Goal: Obtain resource: Download file/media

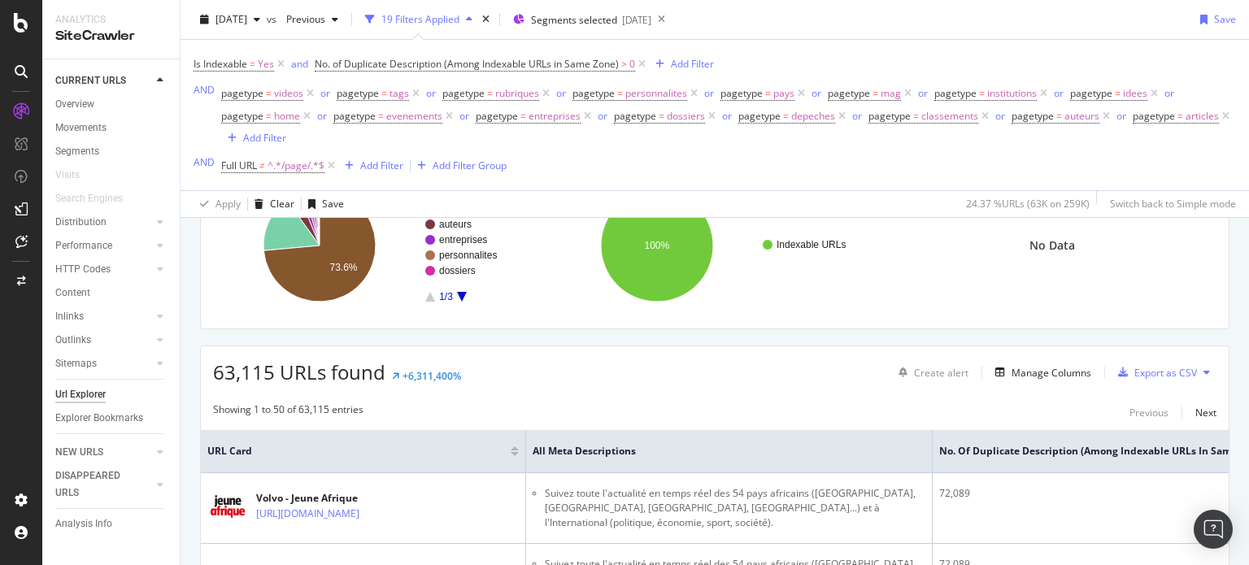
scroll to position [163, 0]
click at [1153, 375] on div "Export as CSV" at bounding box center [1166, 373] width 63 height 14
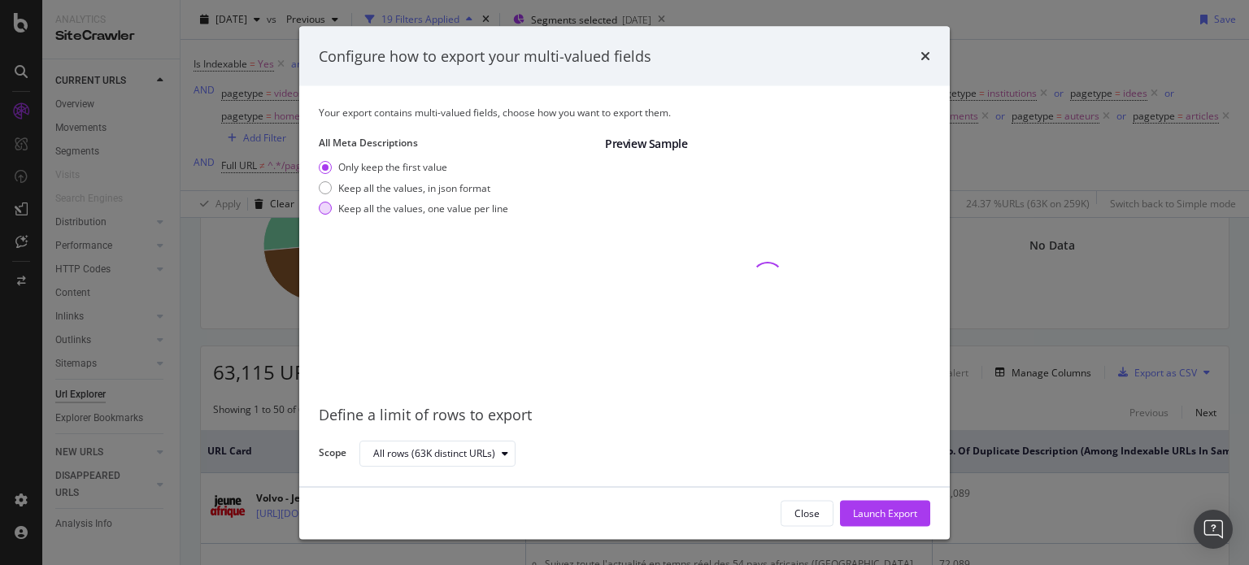
click at [321, 208] on div "modal" at bounding box center [325, 208] width 13 height 13
click at [889, 513] on div "Launch Export" at bounding box center [885, 513] width 64 height 14
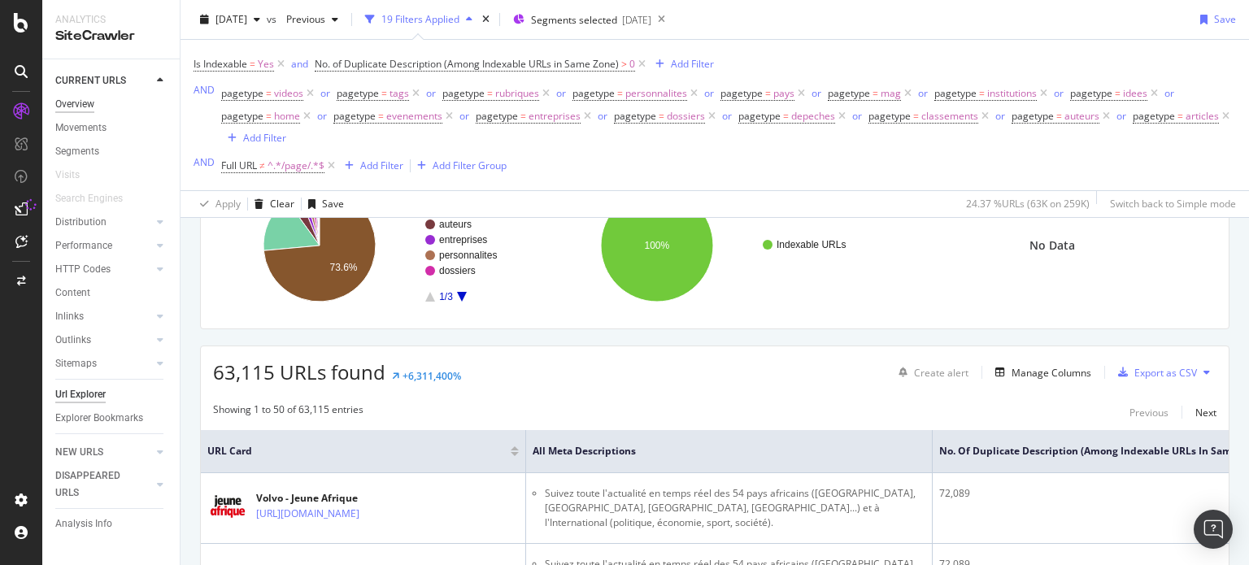
click at [79, 103] on div "Overview" at bounding box center [74, 104] width 39 height 17
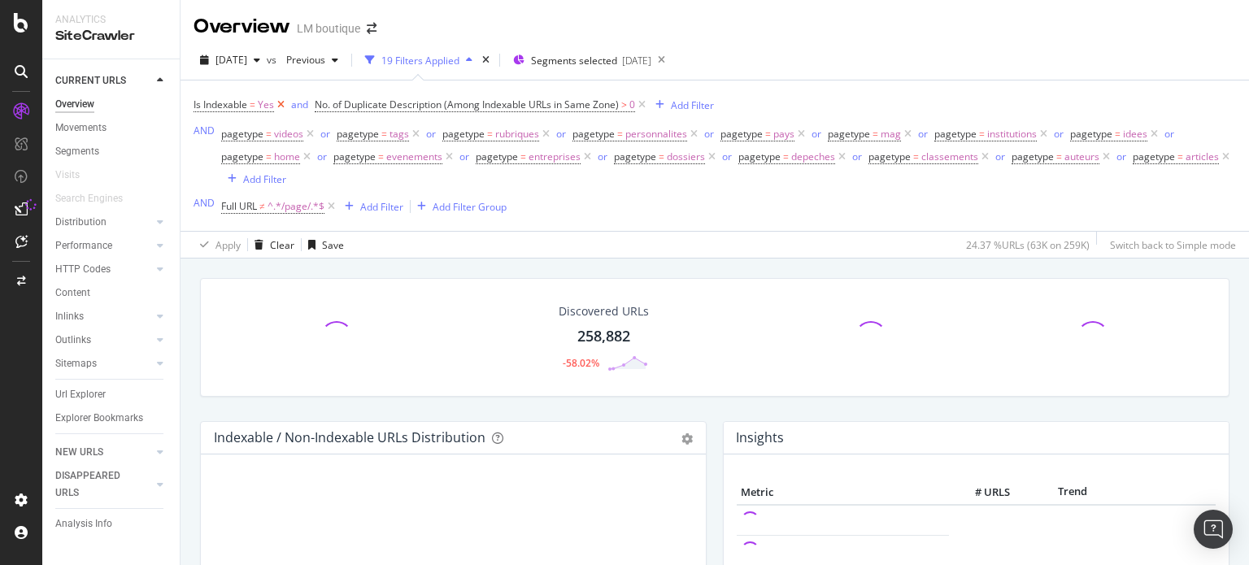
click at [281, 104] on icon at bounding box center [281, 105] width 14 height 16
click at [524, 105] on icon at bounding box center [521, 105] width 14 height 16
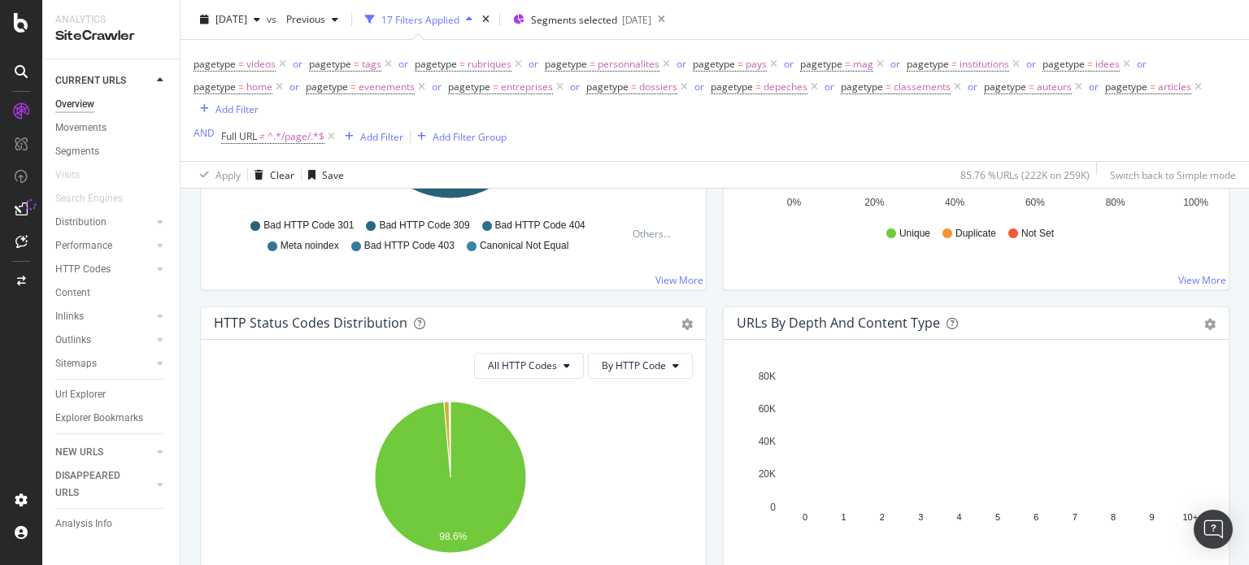
scroll to position [813, 0]
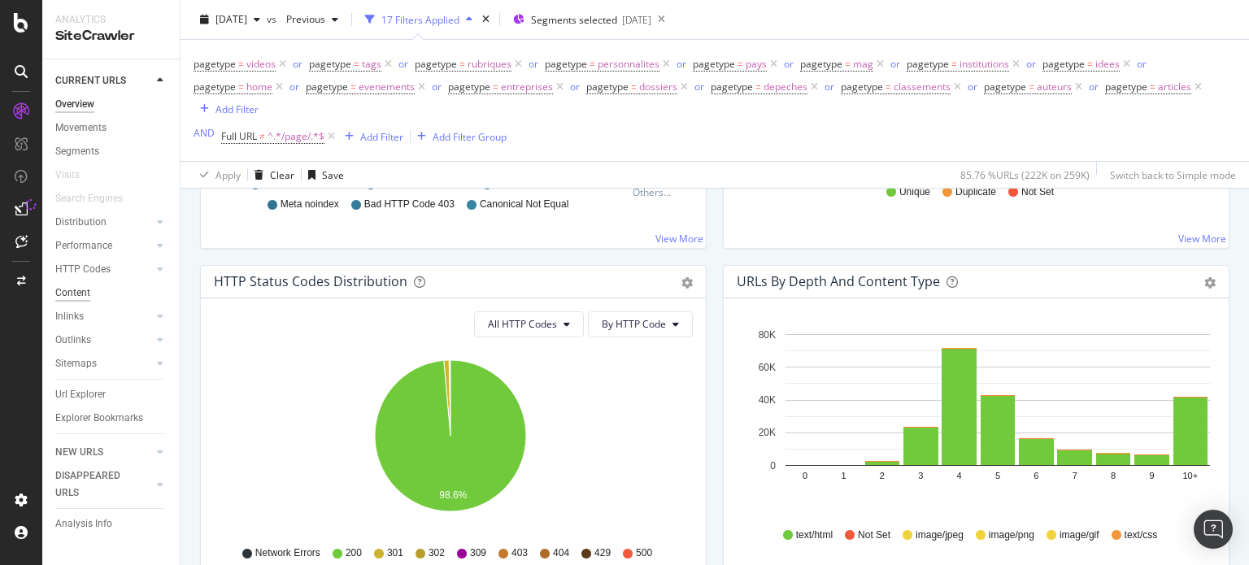
click at [71, 292] on div "Content" at bounding box center [72, 293] width 35 height 17
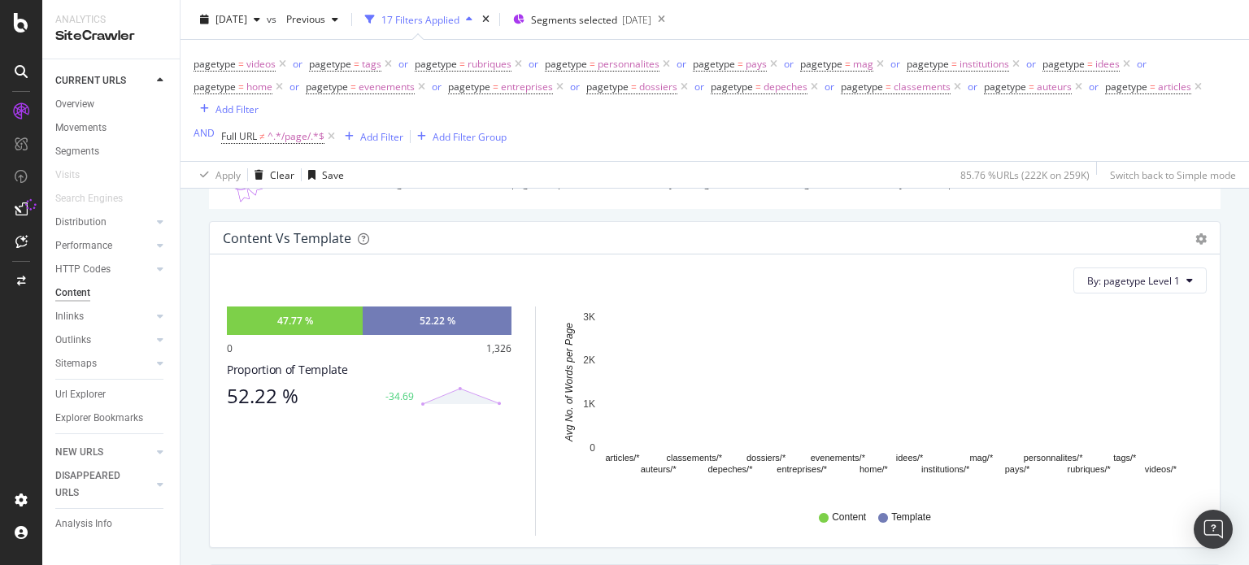
scroll to position [163, 0]
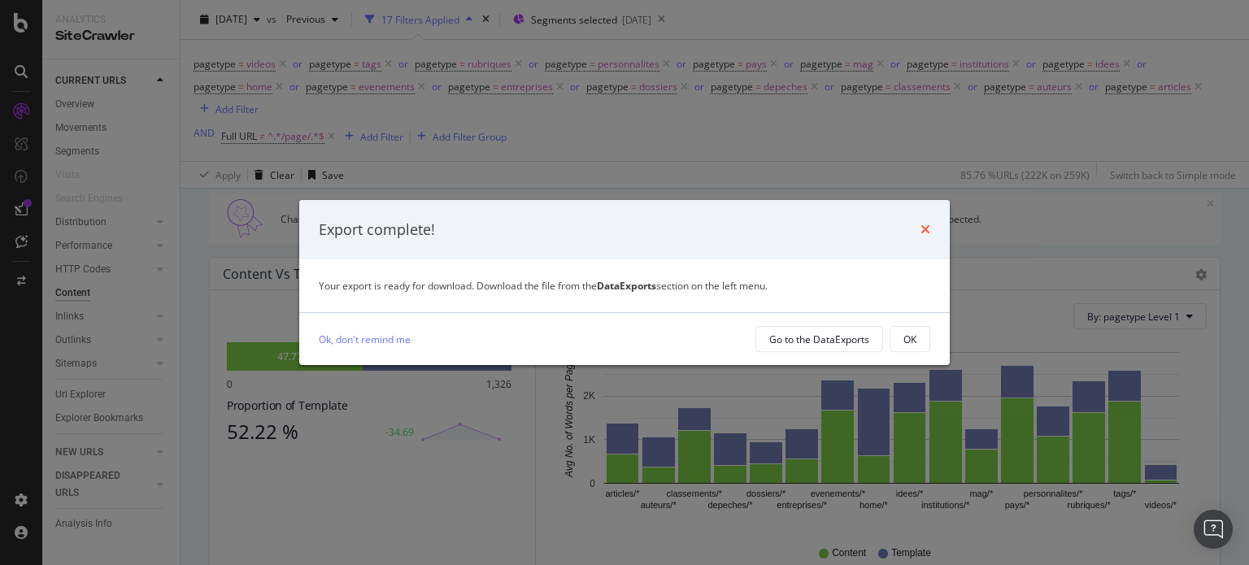
click at [924, 227] on icon "times" at bounding box center [926, 229] width 10 height 13
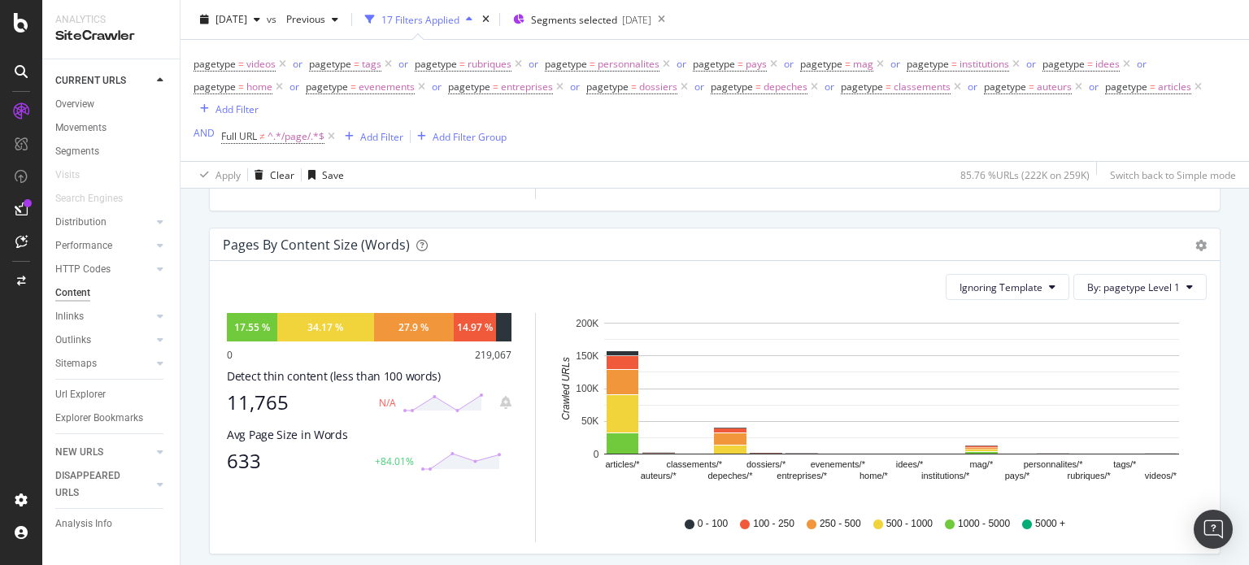
scroll to position [569, 0]
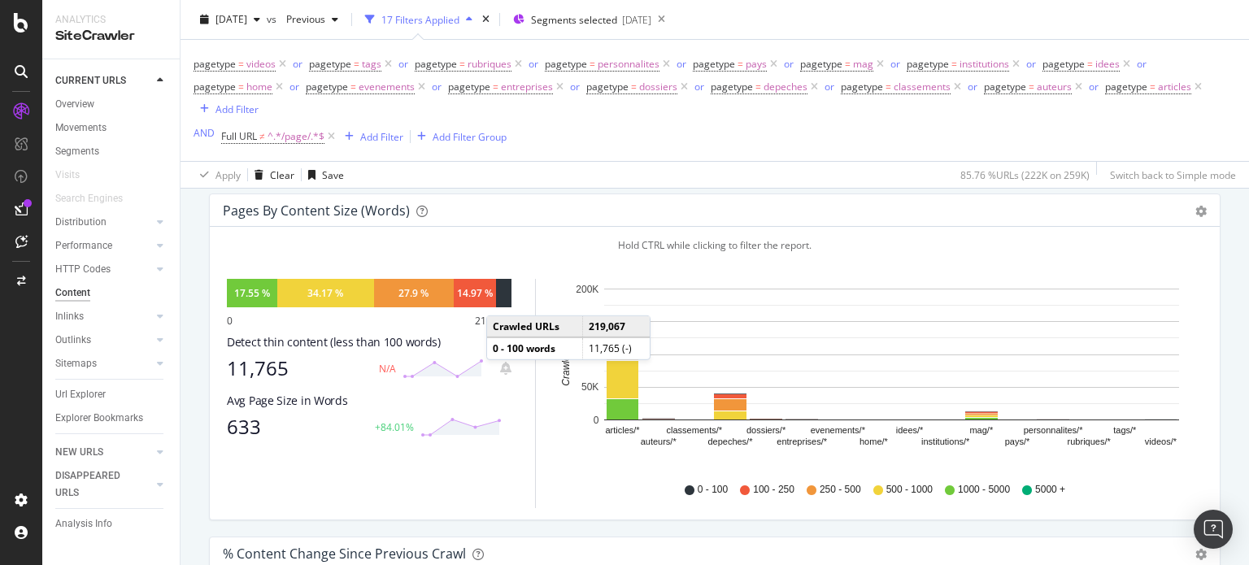
click at [503, 299] on div at bounding box center [503, 293] width 15 height 28
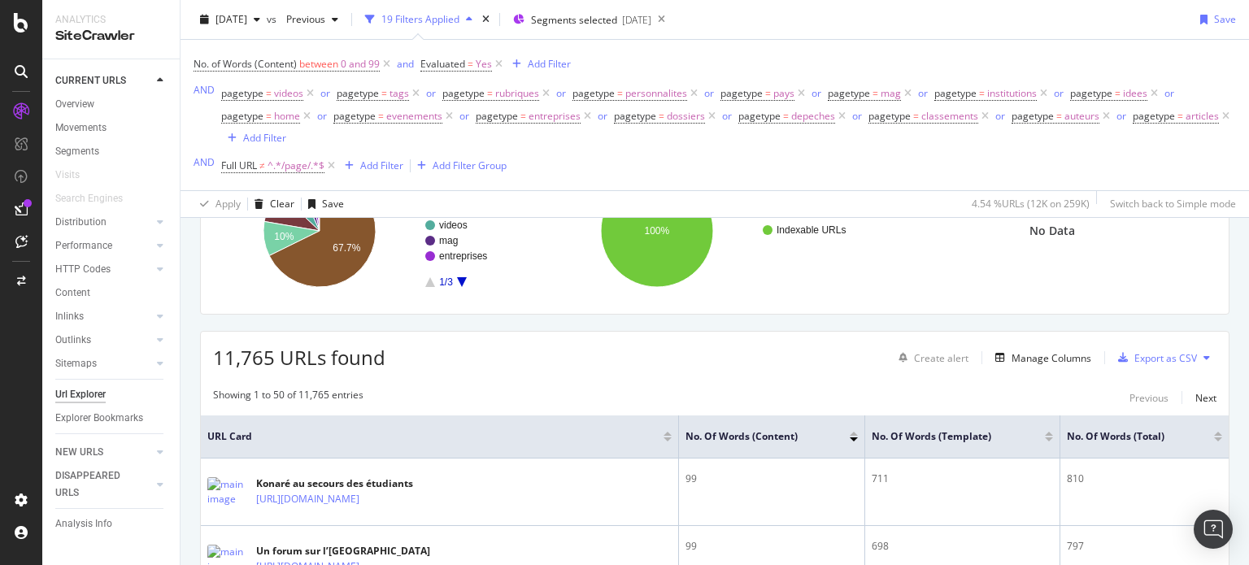
scroll to position [325, 0]
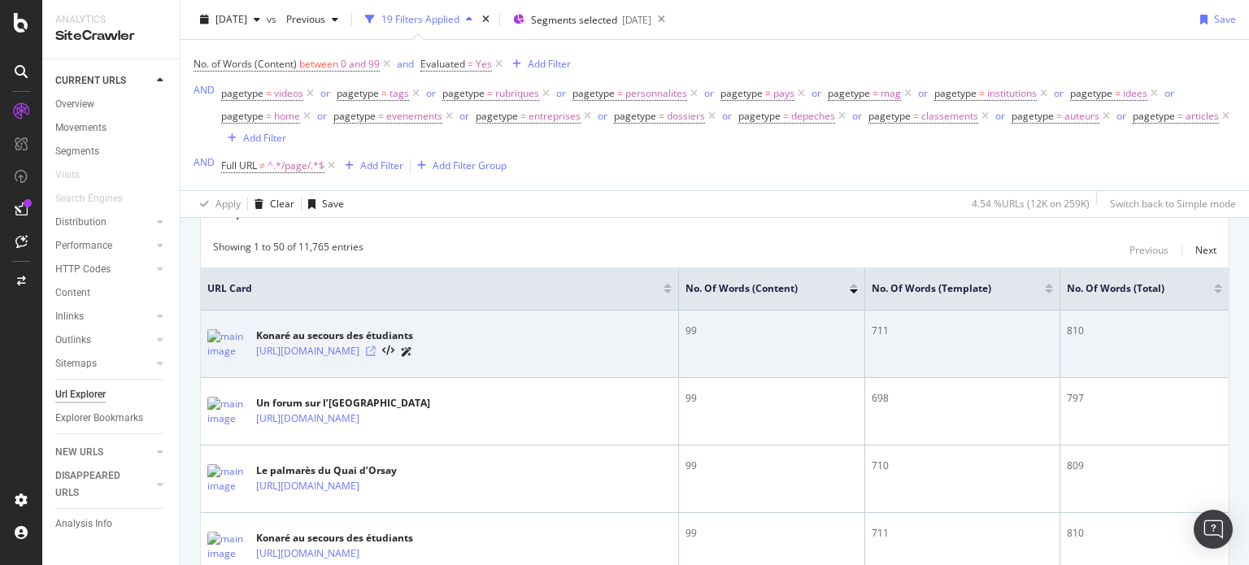
click at [376, 356] on icon at bounding box center [371, 352] width 10 height 10
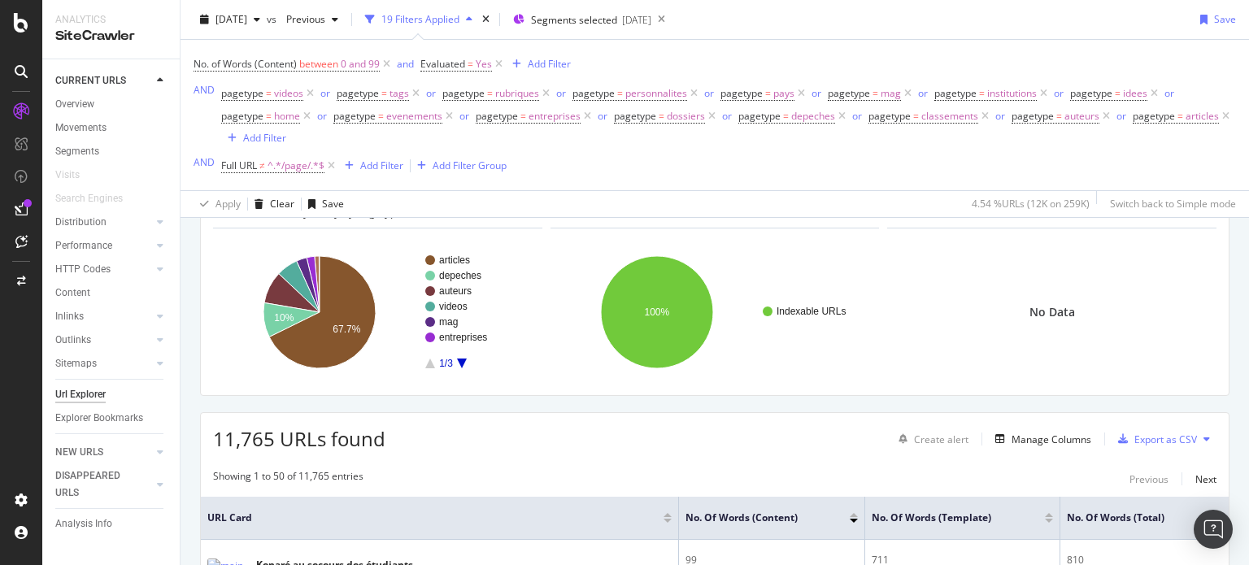
scroll to position [0, 0]
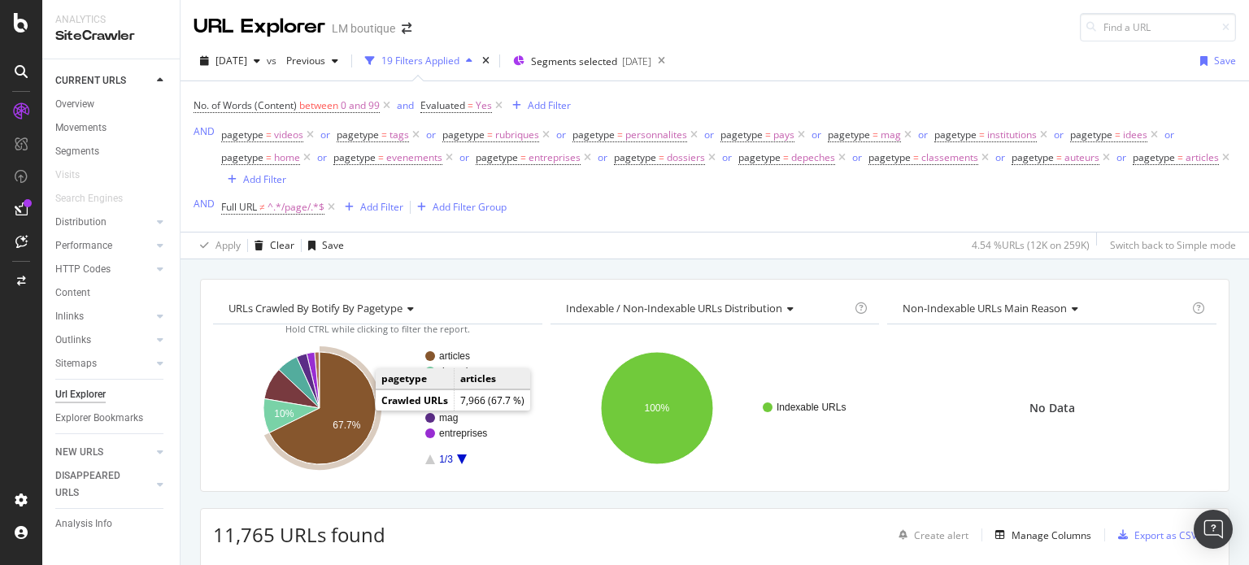
click at [342, 409] on icon "A chart." at bounding box center [322, 408] width 107 height 112
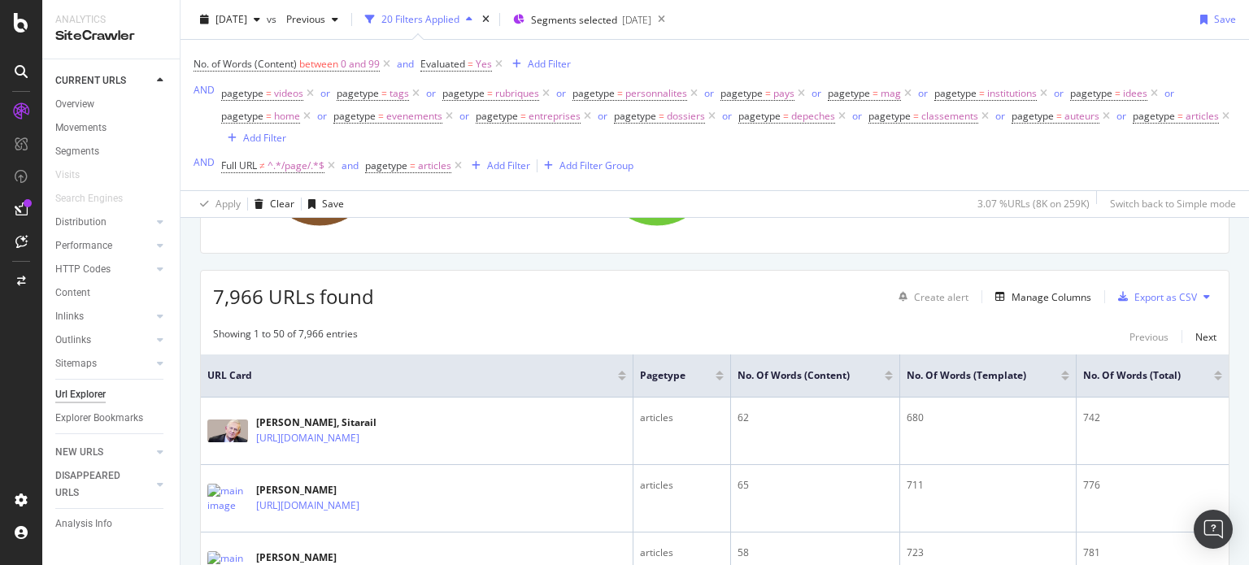
scroll to position [163, 0]
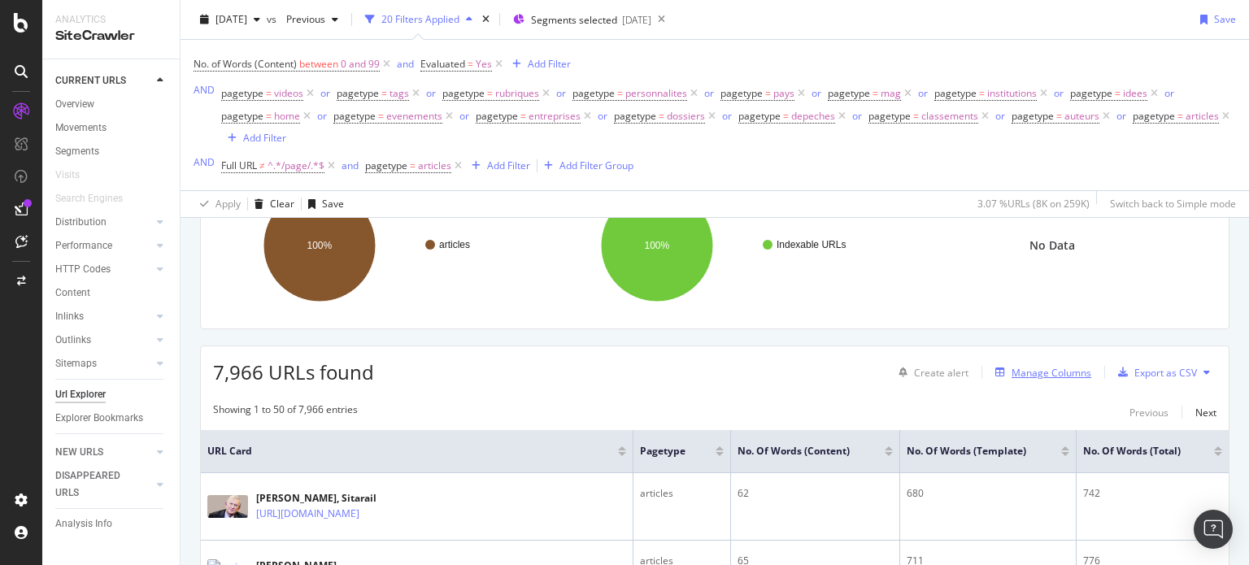
click at [1059, 371] on div "Manage Columns" at bounding box center [1052, 373] width 80 height 14
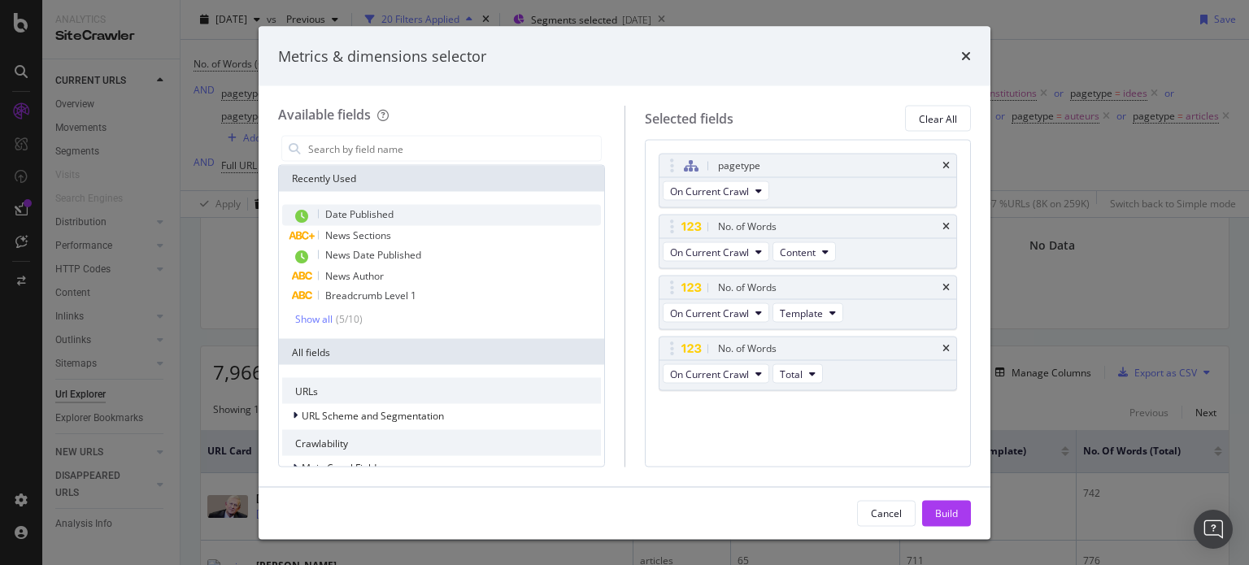
click at [364, 219] on span "Date Published" at bounding box center [359, 214] width 68 height 14
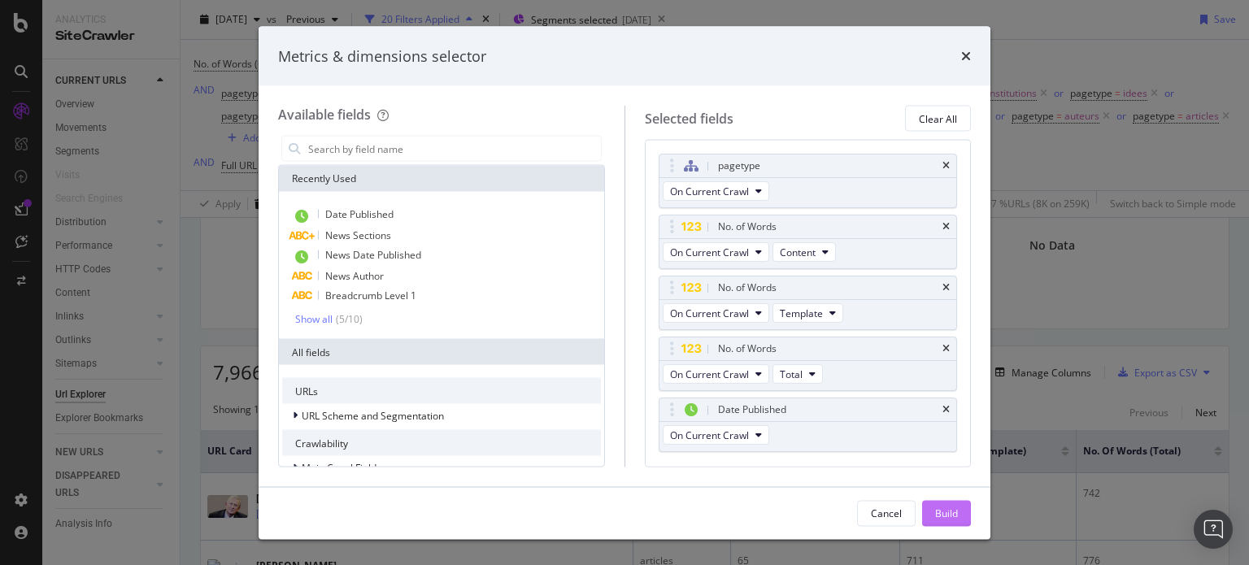
click at [951, 515] on div "Build" at bounding box center [946, 513] width 23 height 14
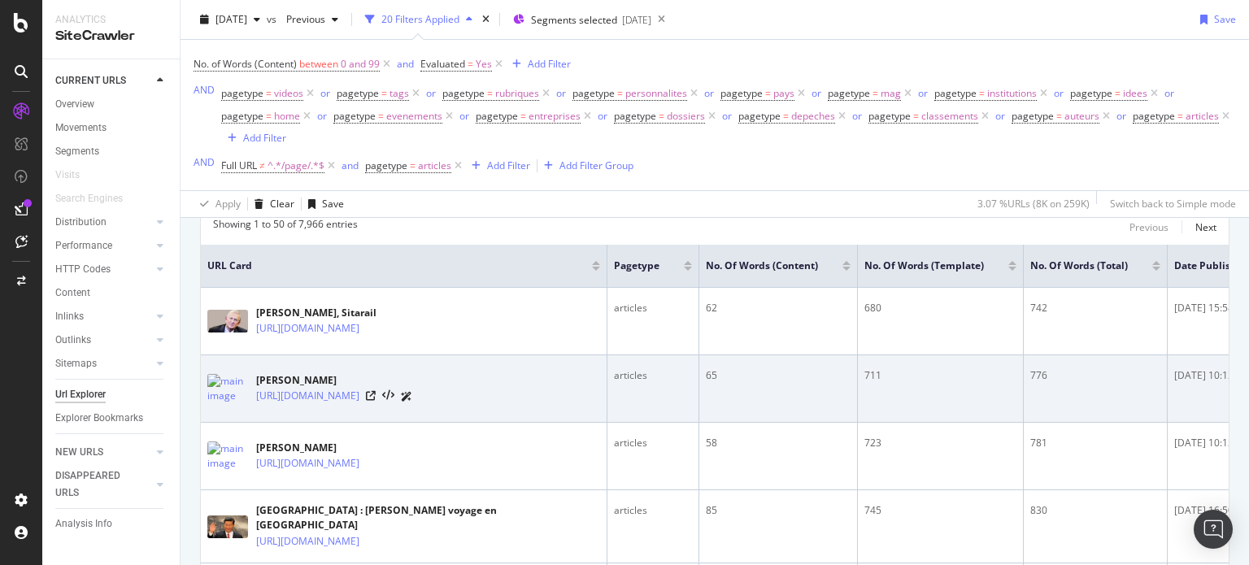
scroll to position [163, 0]
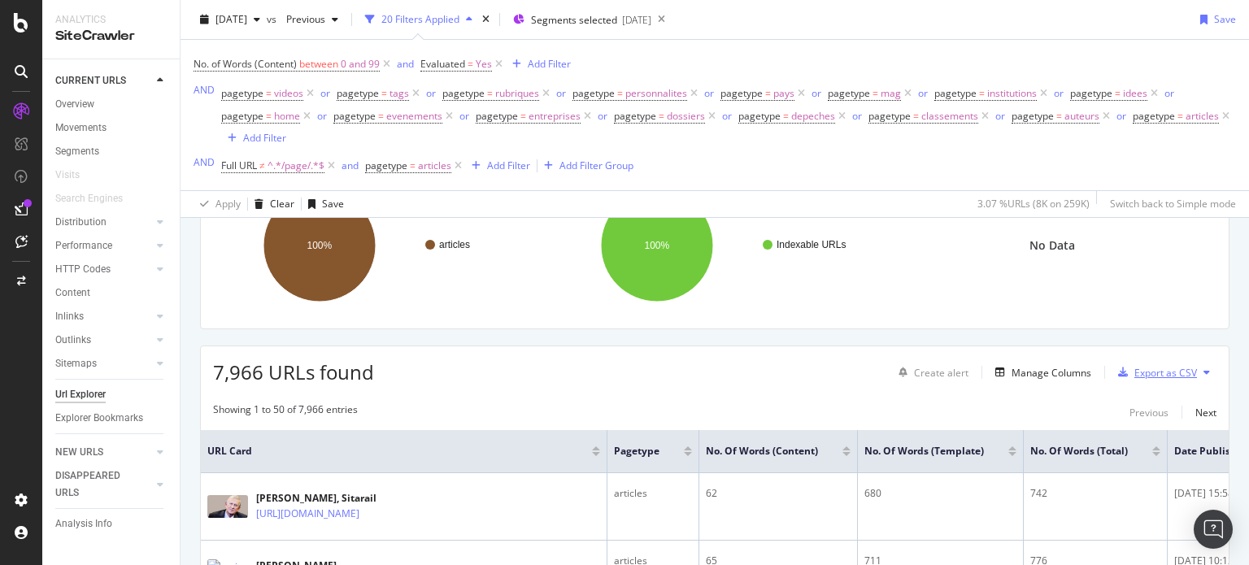
click at [1142, 374] on div "Export as CSV" at bounding box center [1166, 373] width 63 height 14
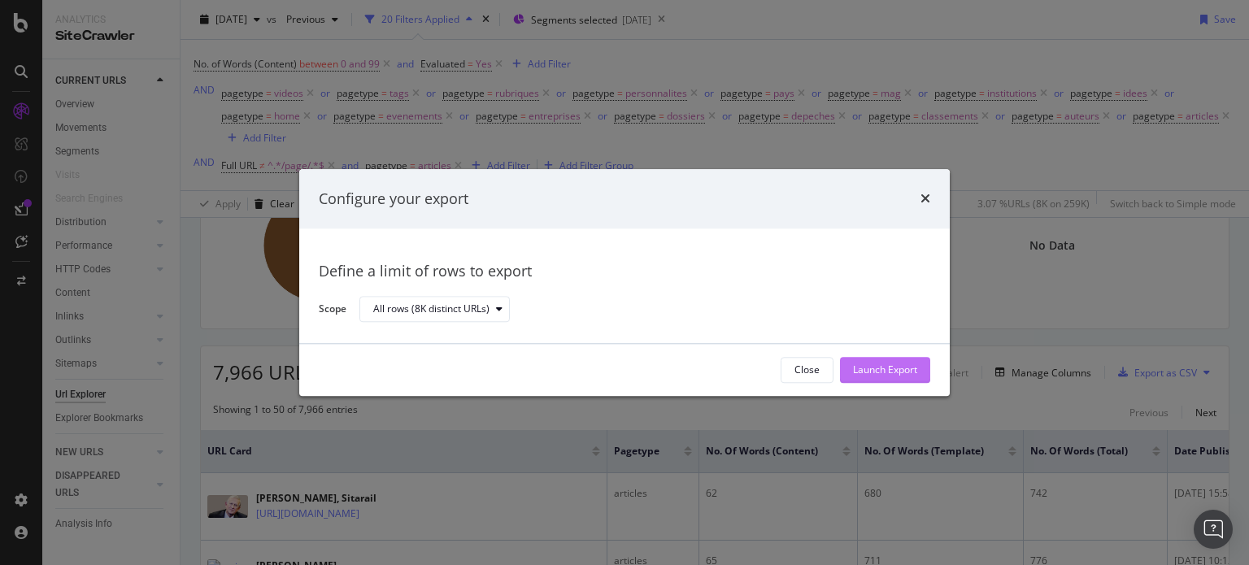
click at [883, 370] on div "Launch Export" at bounding box center [885, 371] width 64 height 14
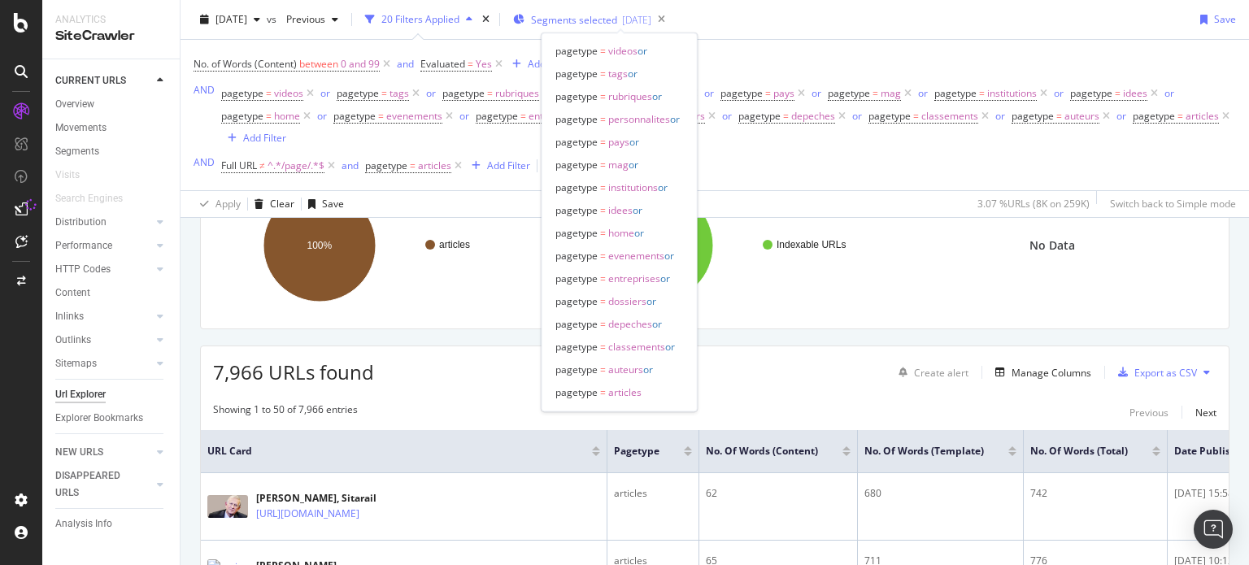
click at [584, 15] on span "Segments selected" at bounding box center [574, 20] width 86 height 14
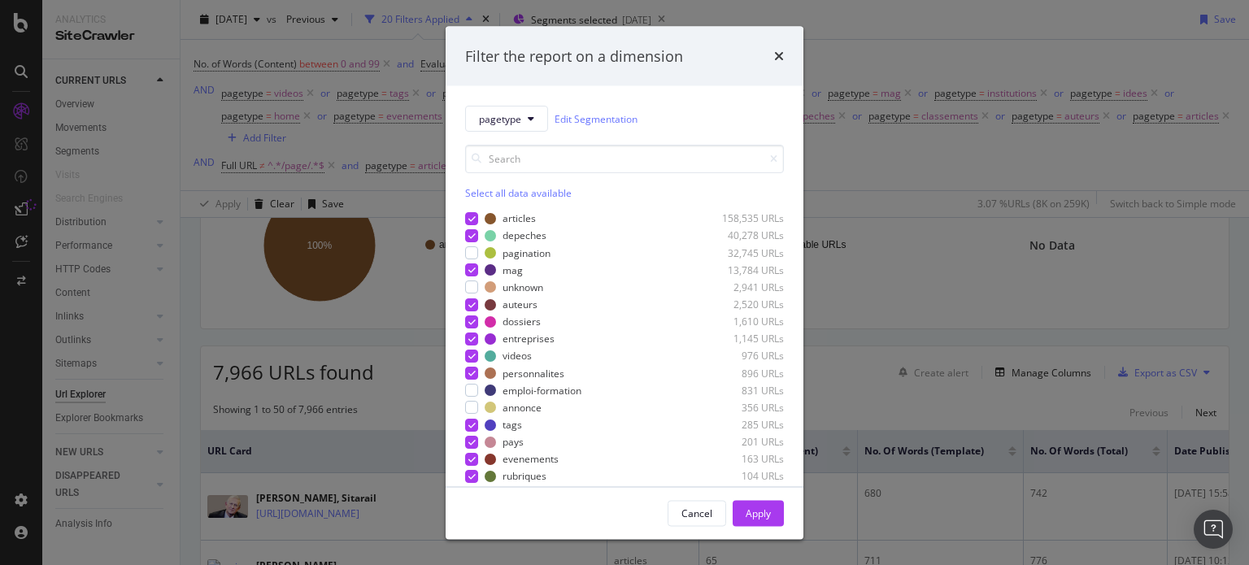
click at [483, 190] on div "Select all data available" at bounding box center [624, 193] width 319 height 14
click at [483, 190] on div "Unselect all data available" at bounding box center [624, 193] width 319 height 14
click at [471, 306] on div "modal" at bounding box center [471, 304] width 13 height 13
click at [758, 512] on div "Apply" at bounding box center [758, 513] width 25 height 14
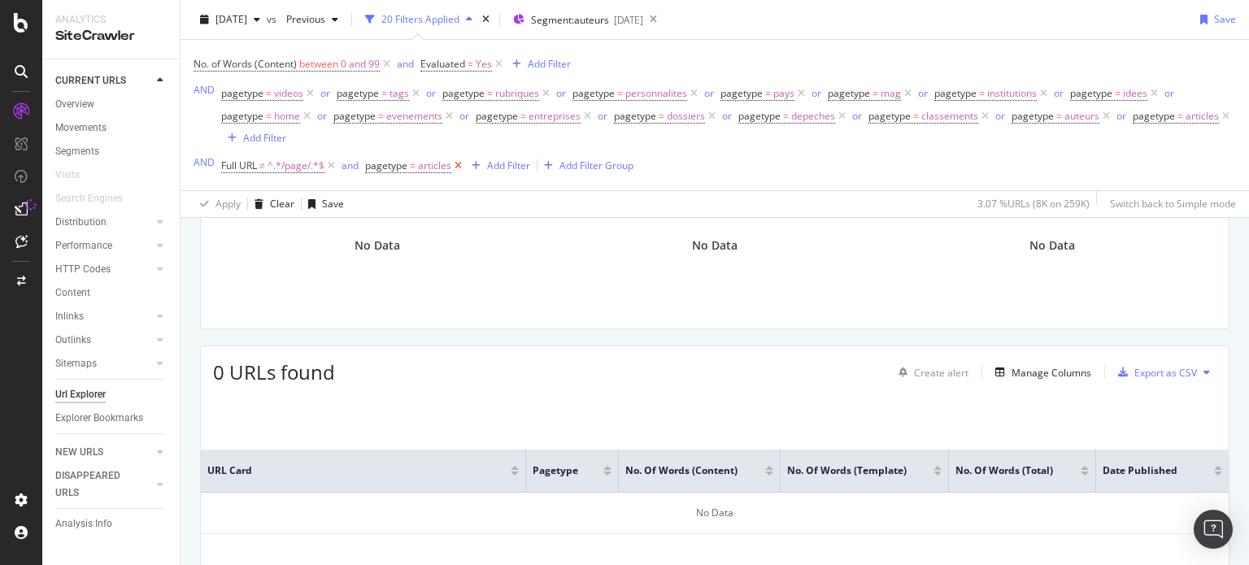
click at [460, 171] on icon at bounding box center [458, 166] width 14 height 16
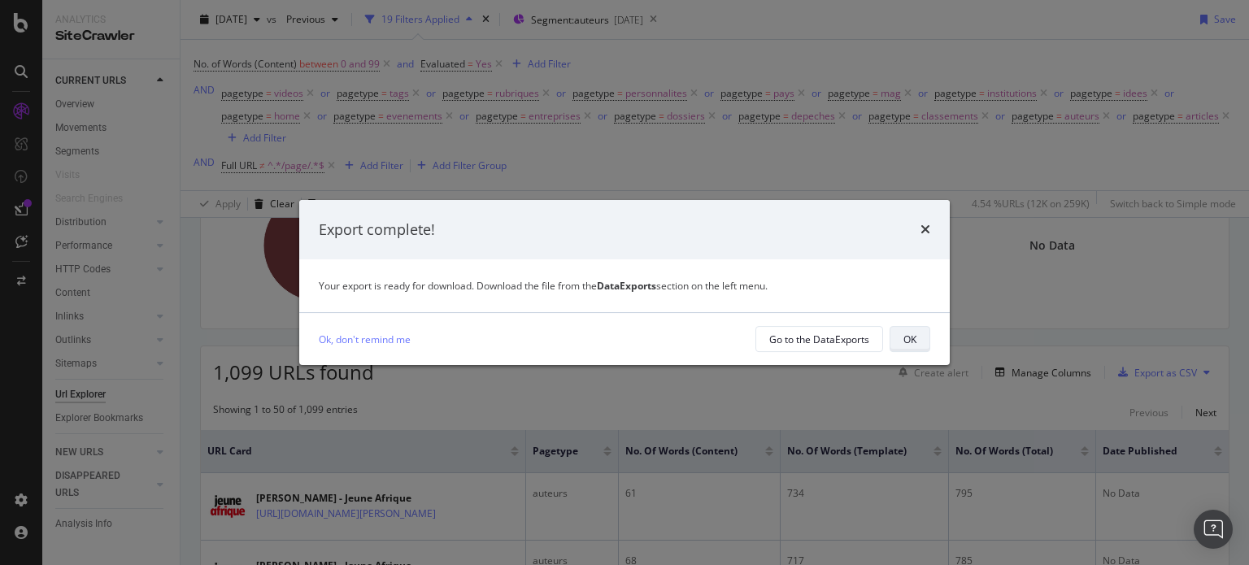
click at [919, 346] on button "OK" at bounding box center [910, 339] width 41 height 26
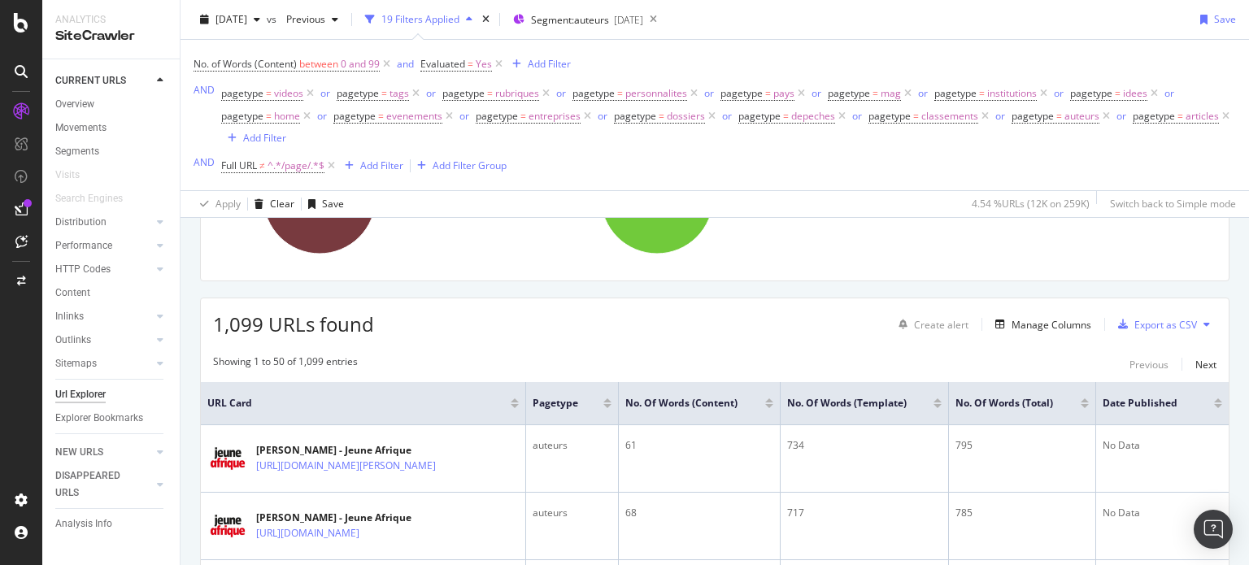
scroll to position [244, 0]
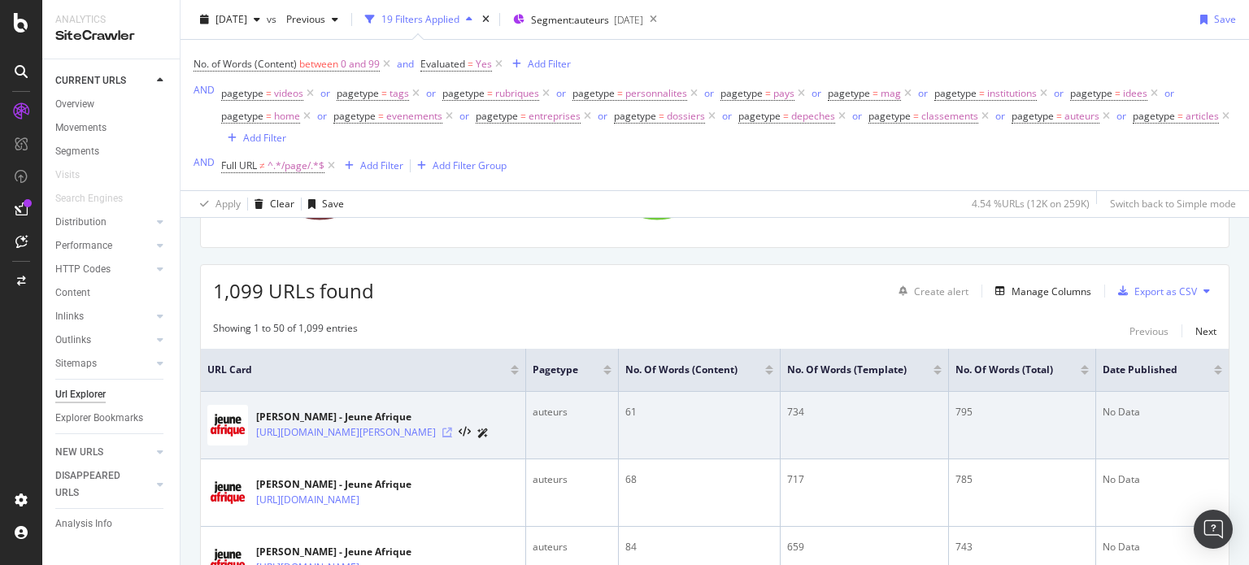
click at [452, 438] on icon at bounding box center [448, 433] width 10 height 10
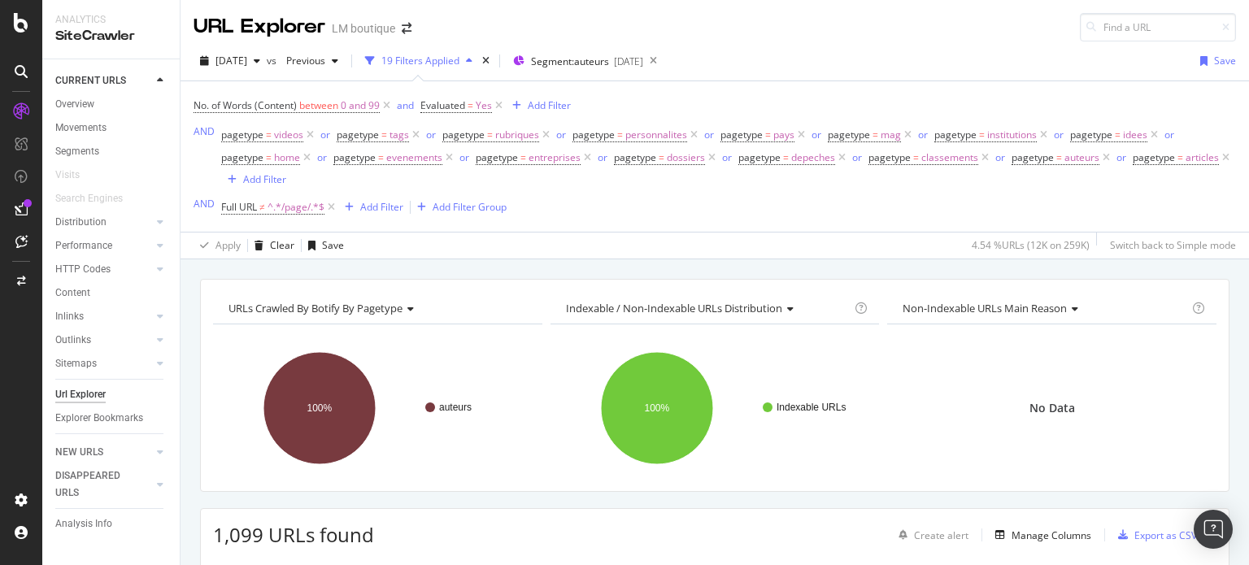
scroll to position [81, 0]
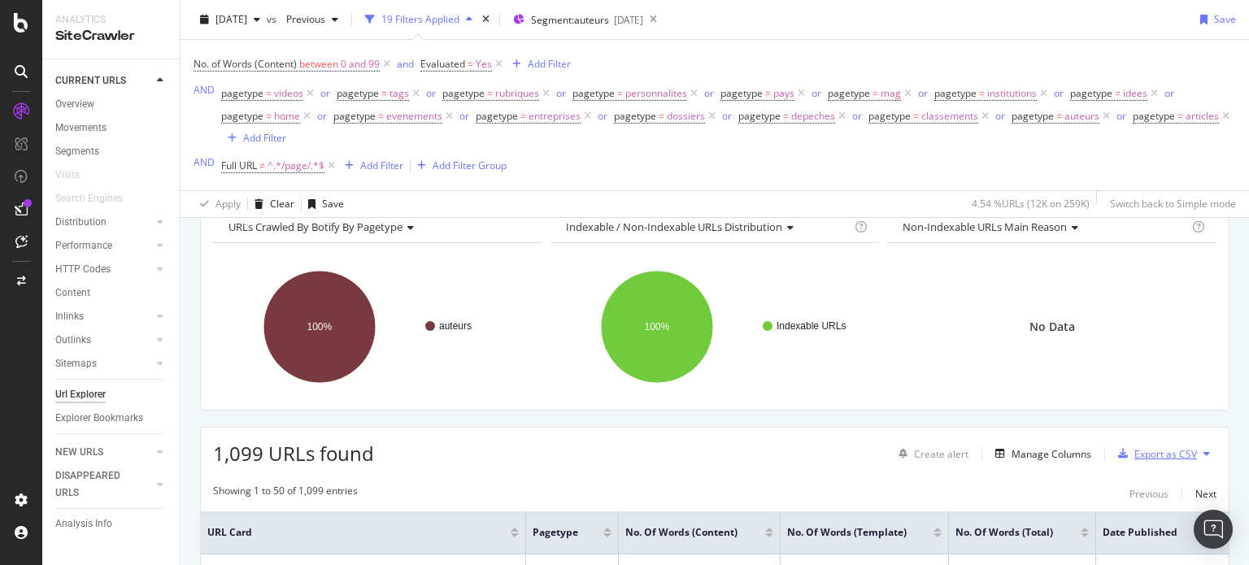
click at [1137, 457] on div "Export as CSV" at bounding box center [1166, 454] width 63 height 14
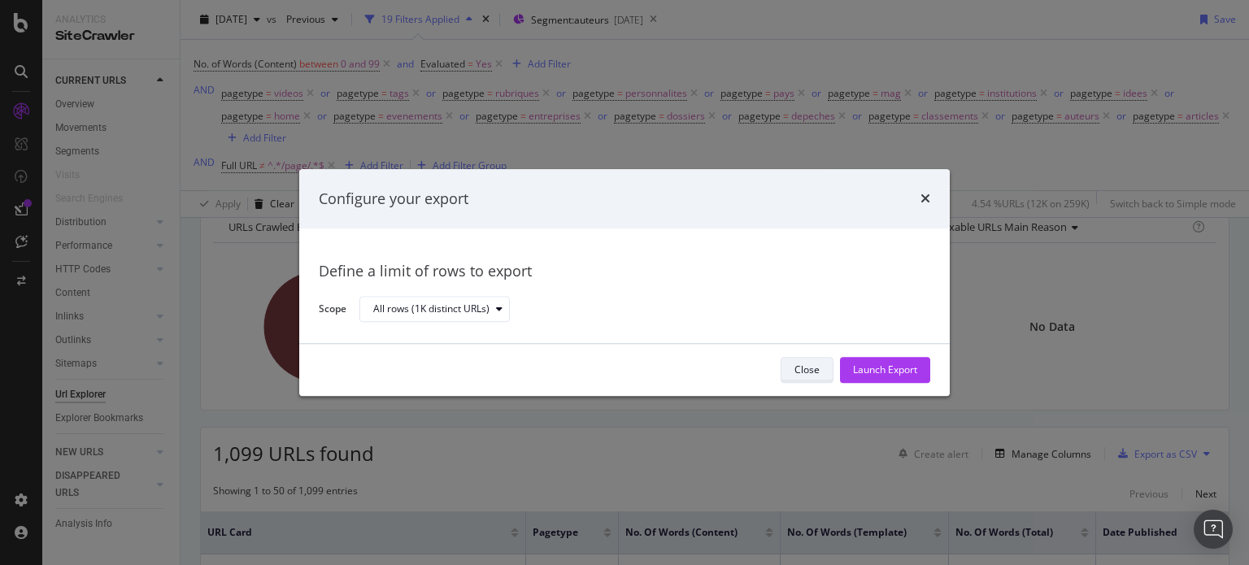
click at [812, 380] on div "Close" at bounding box center [807, 370] width 25 height 23
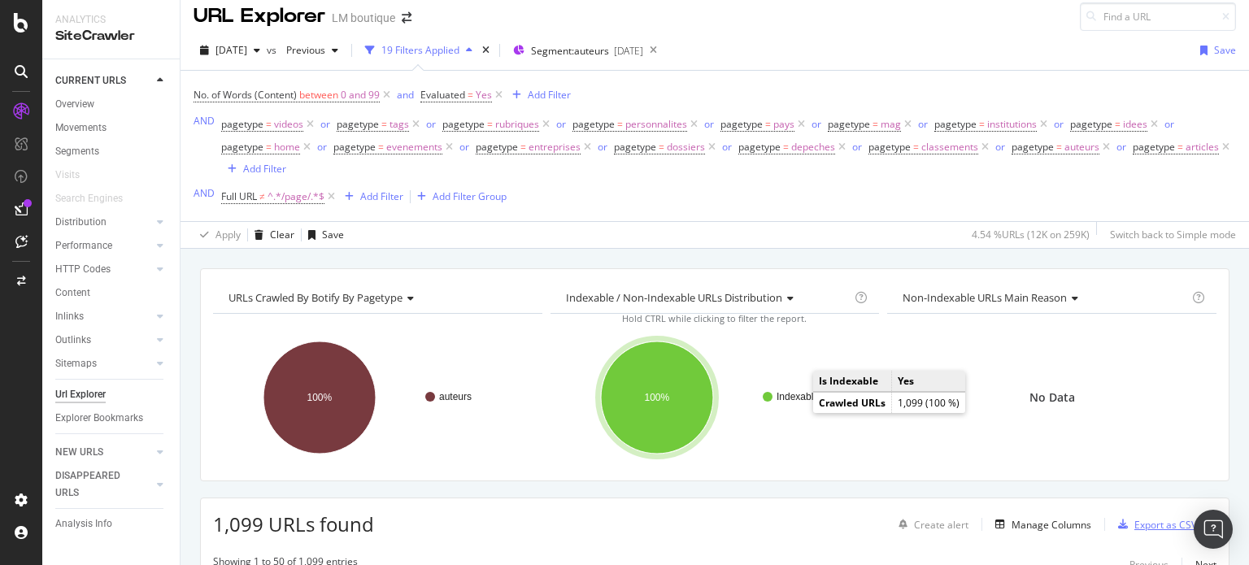
scroll to position [0, 0]
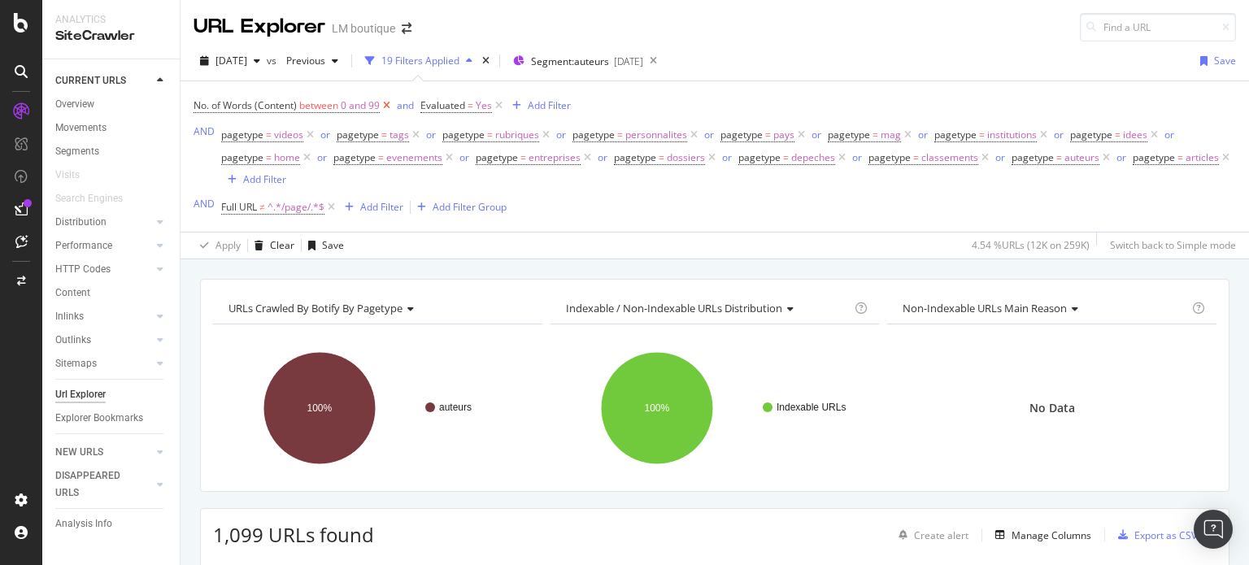
click at [388, 104] on icon at bounding box center [387, 106] width 14 height 16
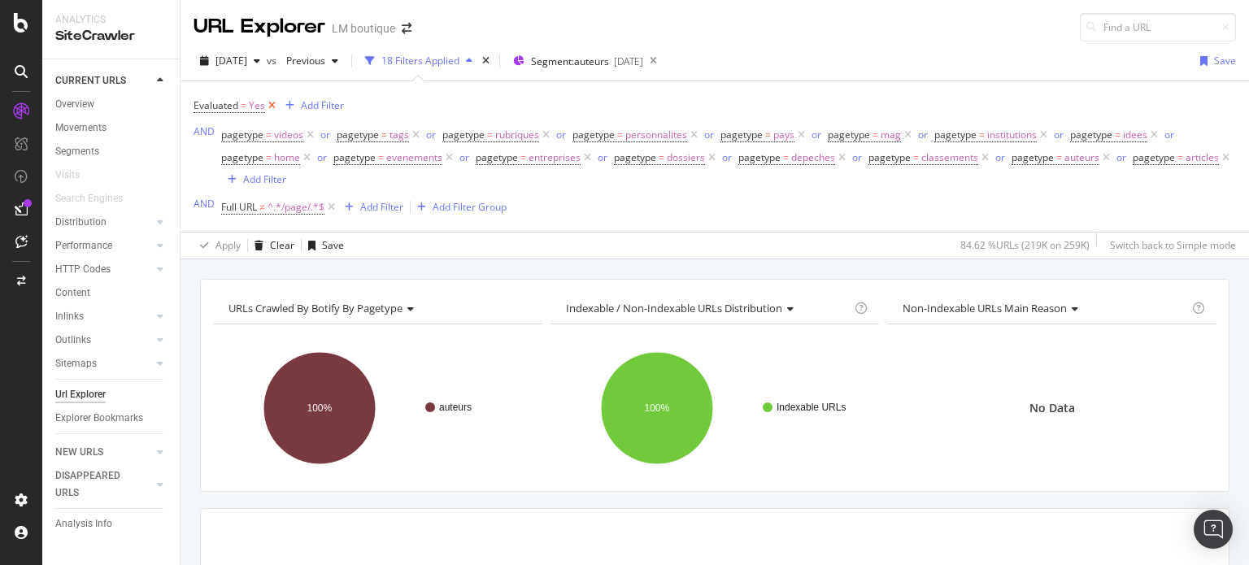
click at [273, 103] on icon at bounding box center [272, 106] width 14 height 16
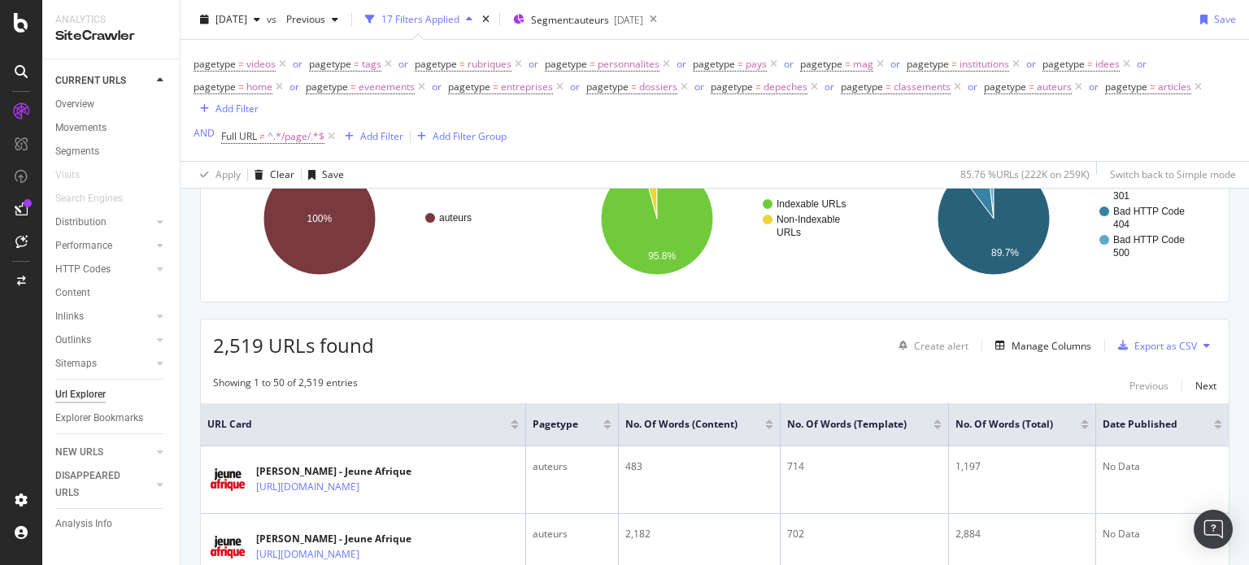
scroll to position [163, 0]
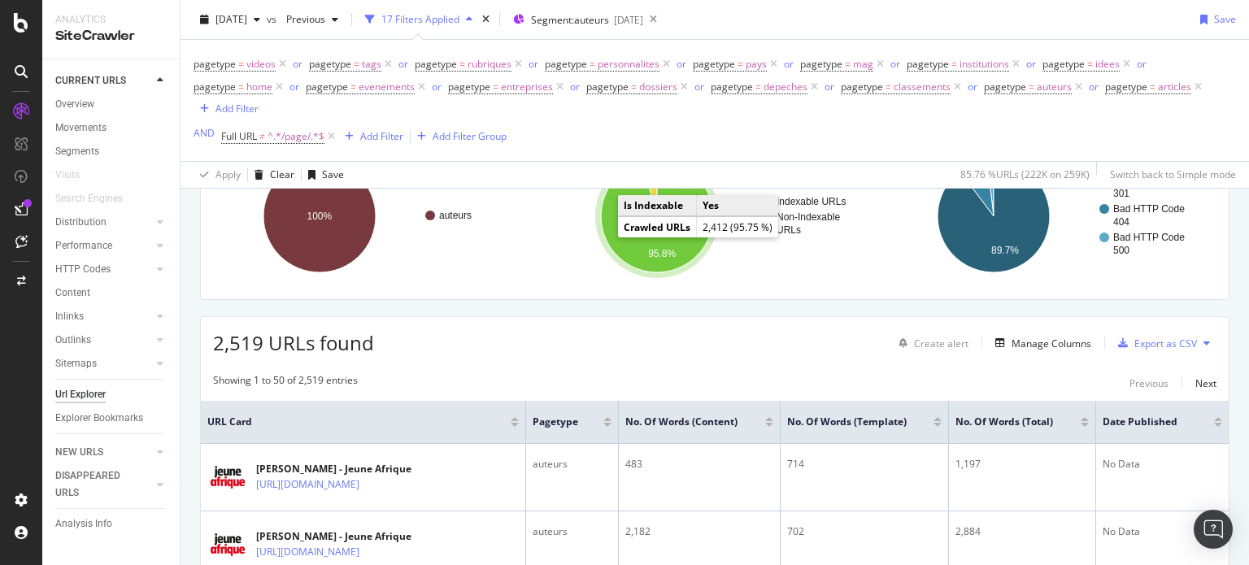
click at [619, 240] on icon "A chart." at bounding box center [657, 216] width 112 height 112
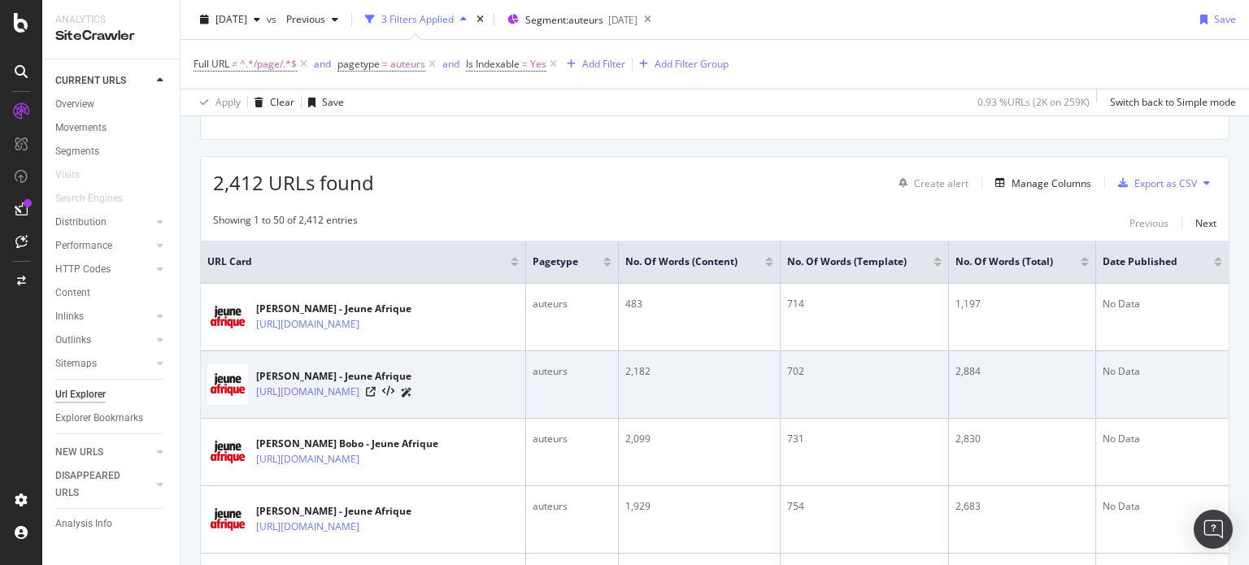
scroll to position [252, 0]
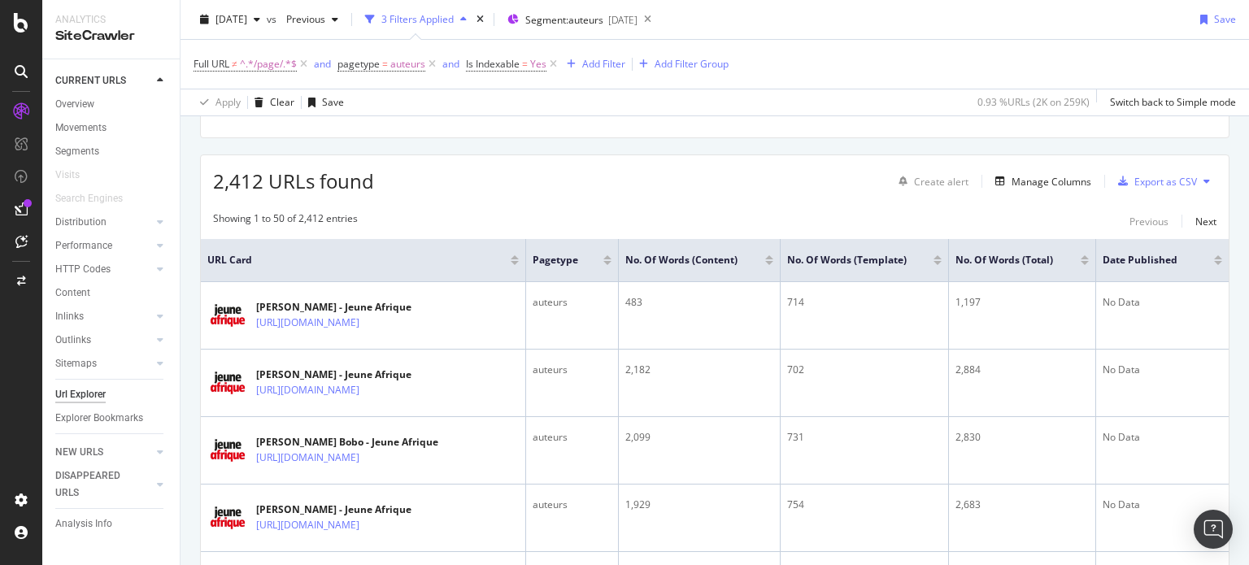
click at [1145, 182] on div "Export as CSV" at bounding box center [1166, 182] width 63 height 14
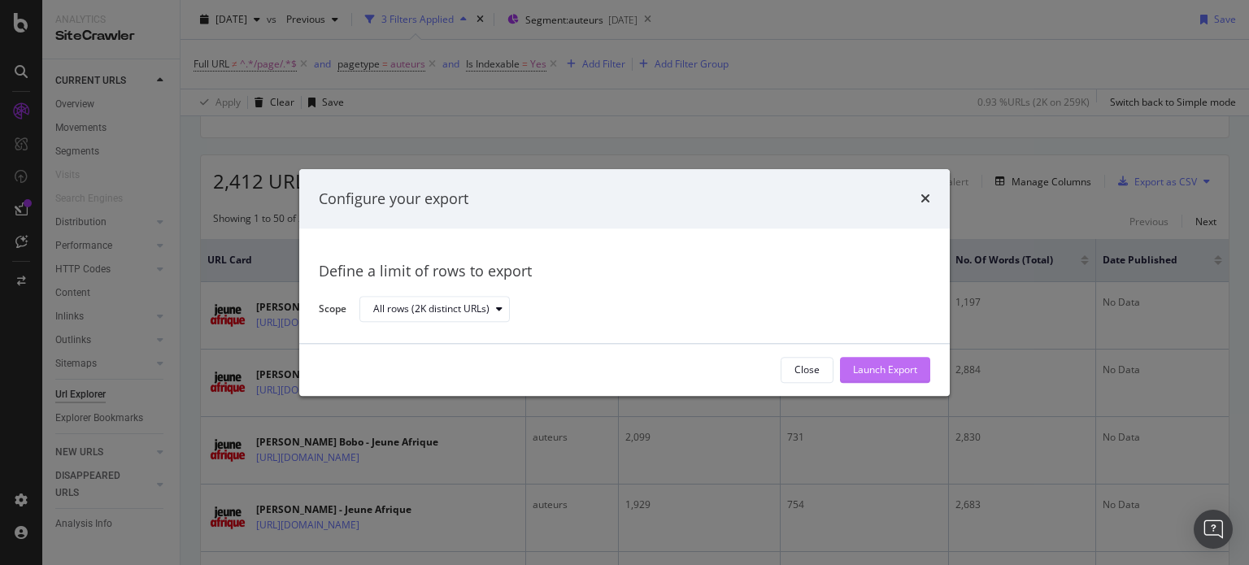
click at [892, 370] on div "Launch Export" at bounding box center [885, 371] width 64 height 14
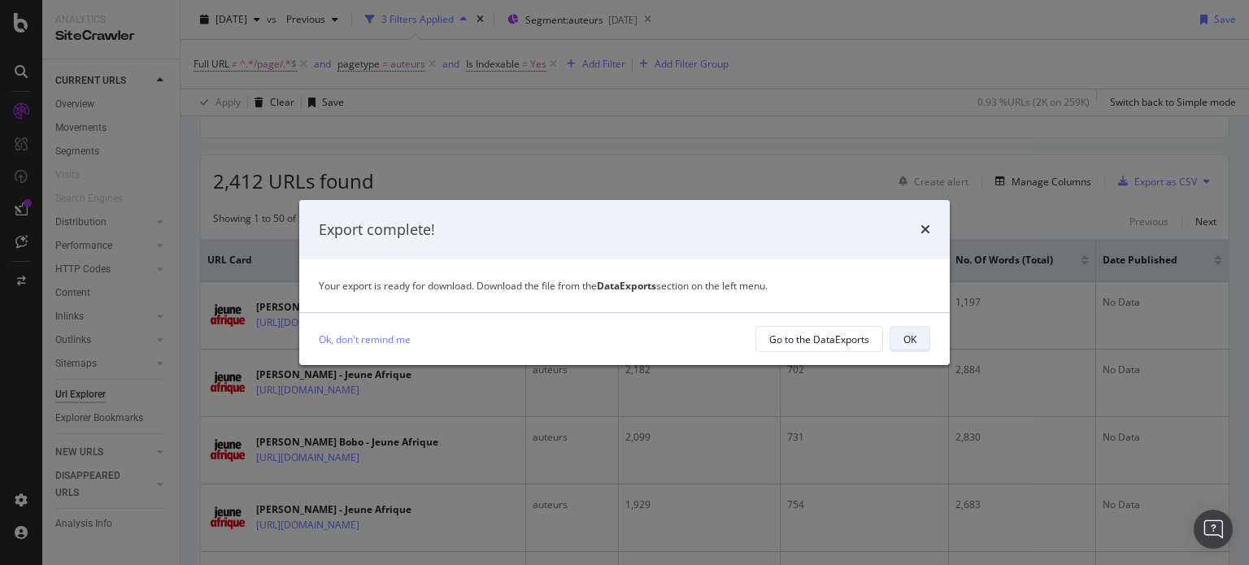
click at [906, 335] on div "OK" at bounding box center [910, 340] width 13 height 14
